Goal: Check status: Check status

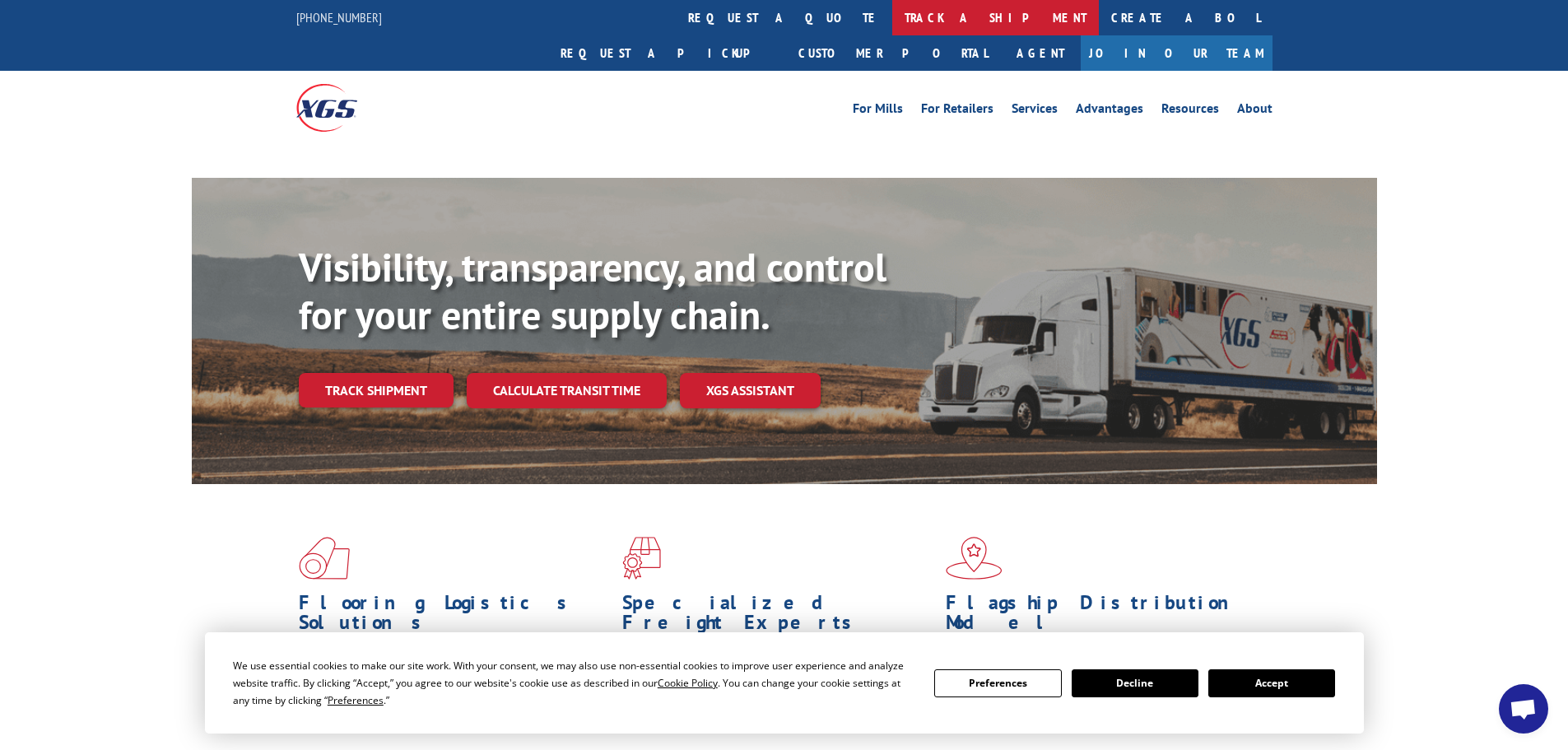
click at [892, 12] on link "track a shipment" at bounding box center [995, 17] width 207 height 35
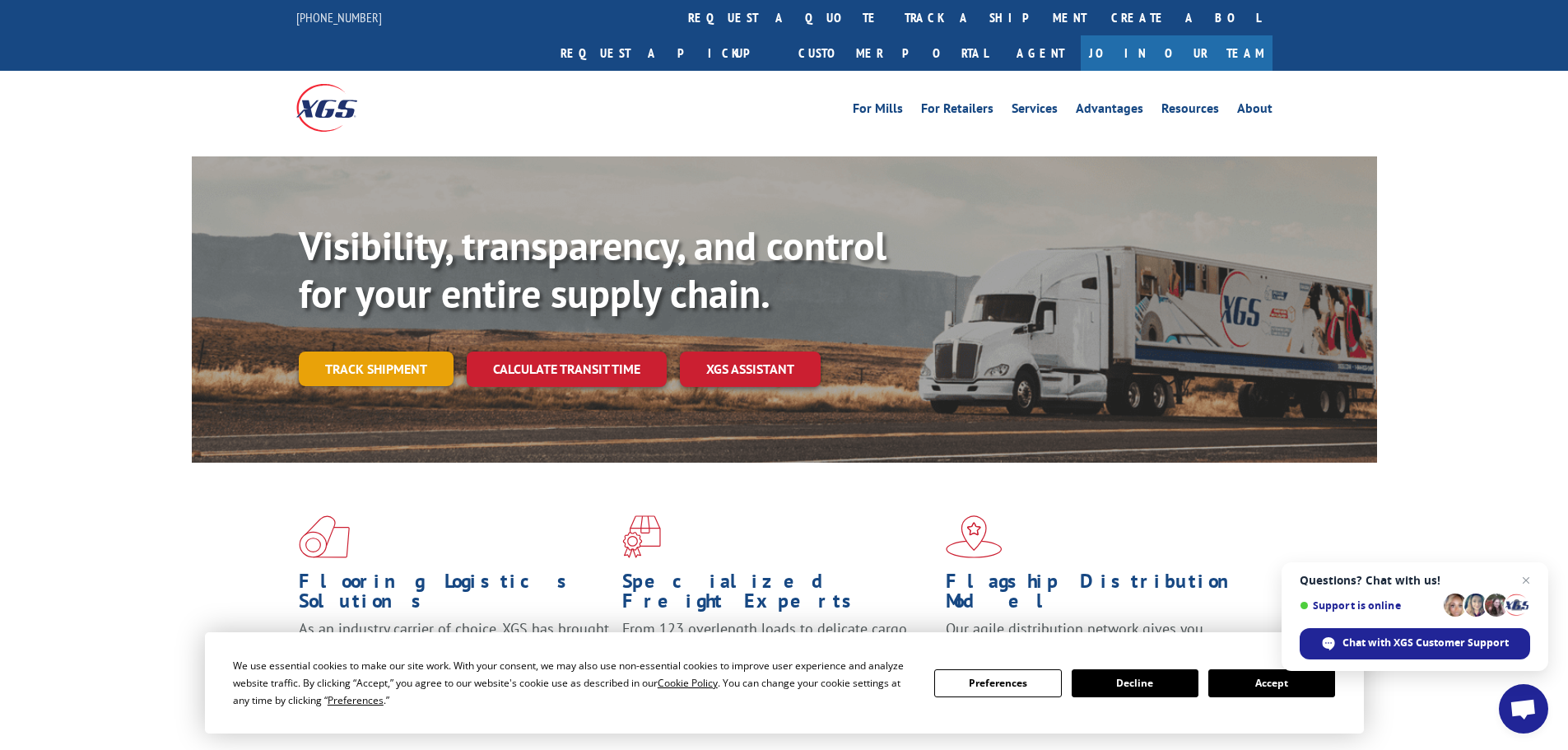
click at [396, 351] on link "Track shipment" at bounding box center [376, 368] width 155 height 34
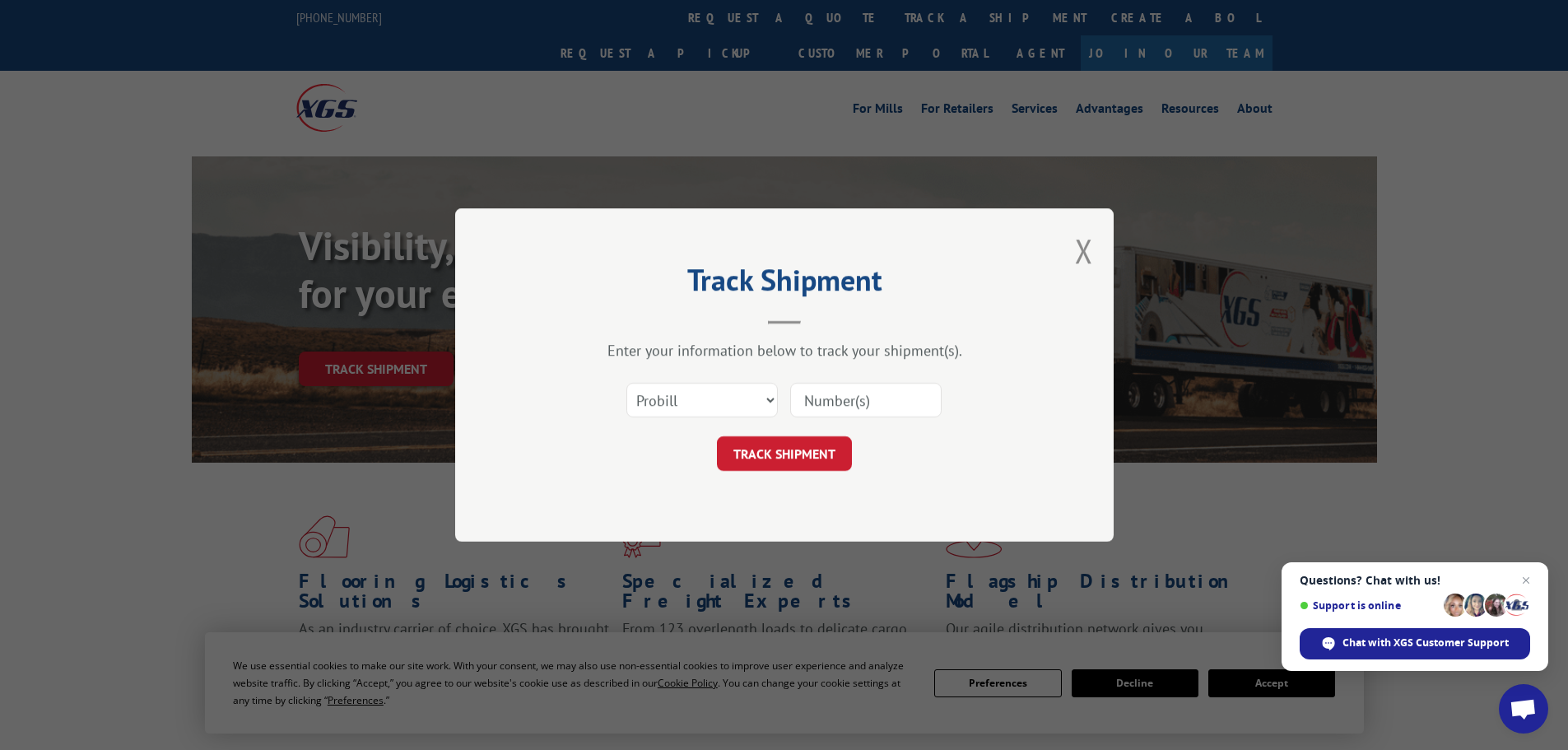
click at [840, 393] on input at bounding box center [866, 400] width 151 height 34
paste input "17520690"
type input "17520690"
click at [797, 434] on form "Select category... Probill BOL PO 17520690 TRACK SHIPMENT" at bounding box center [784, 422] width 494 height 98
click at [804, 452] on button "TRACK SHIPMENT" at bounding box center [784, 453] width 135 height 34
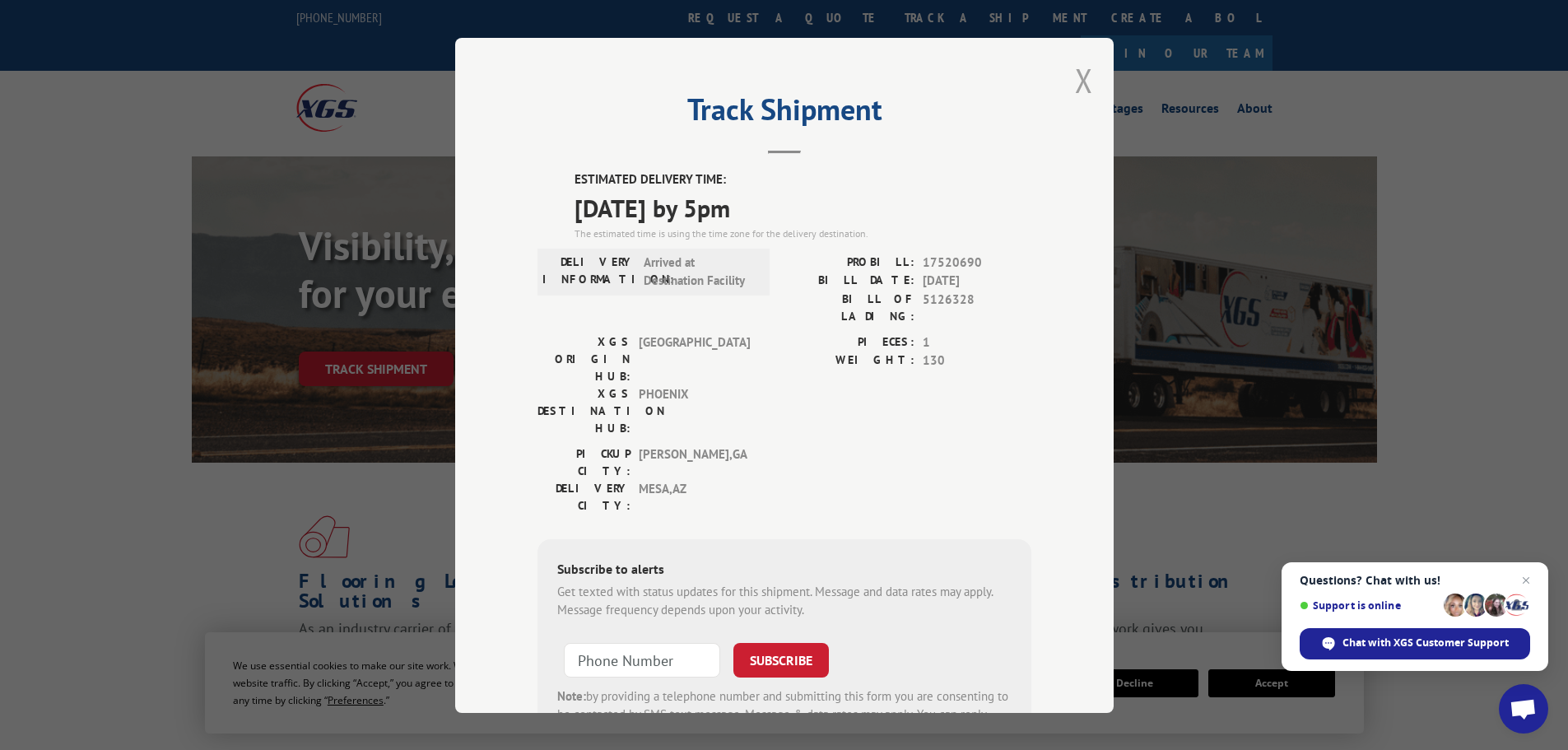
click at [1074, 80] on button "Close modal" at bounding box center [1083, 80] width 18 height 44
